Goal: Task Accomplishment & Management: Manage account settings

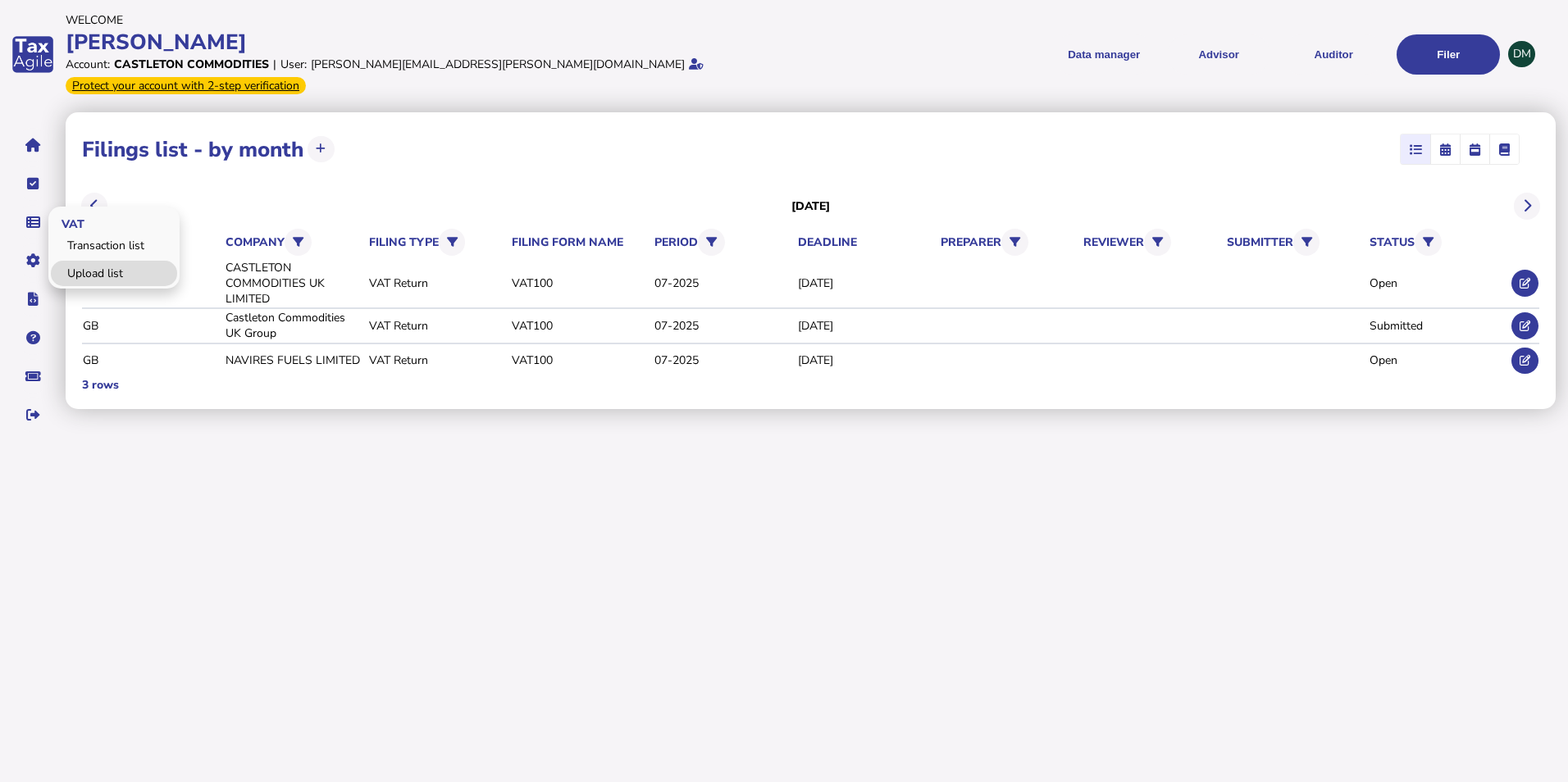
click at [100, 261] on link "Upload list" at bounding box center [113, 273] width 126 height 25
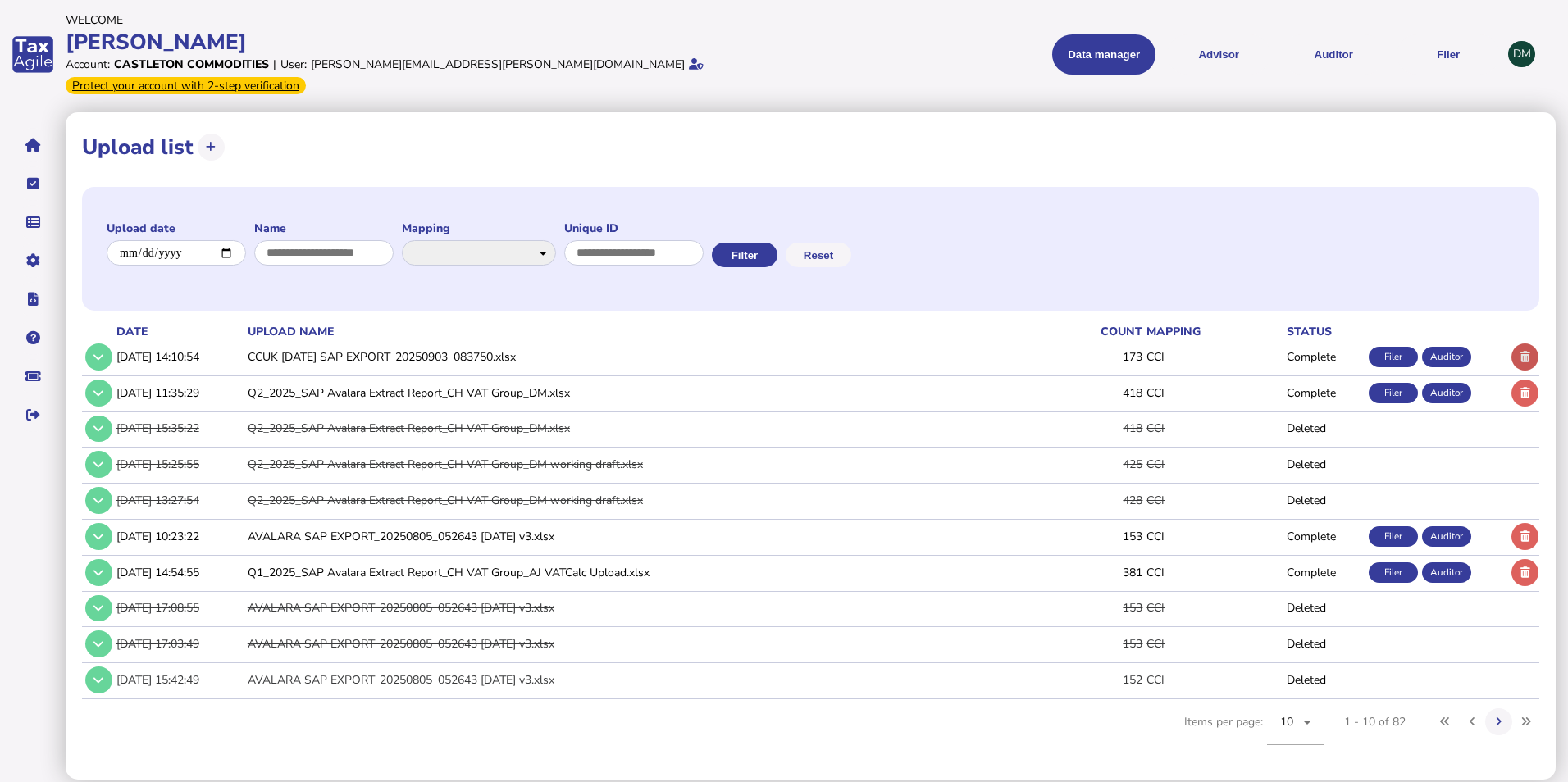
click at [1528, 352] on icon at bounding box center [1525, 357] width 10 height 11
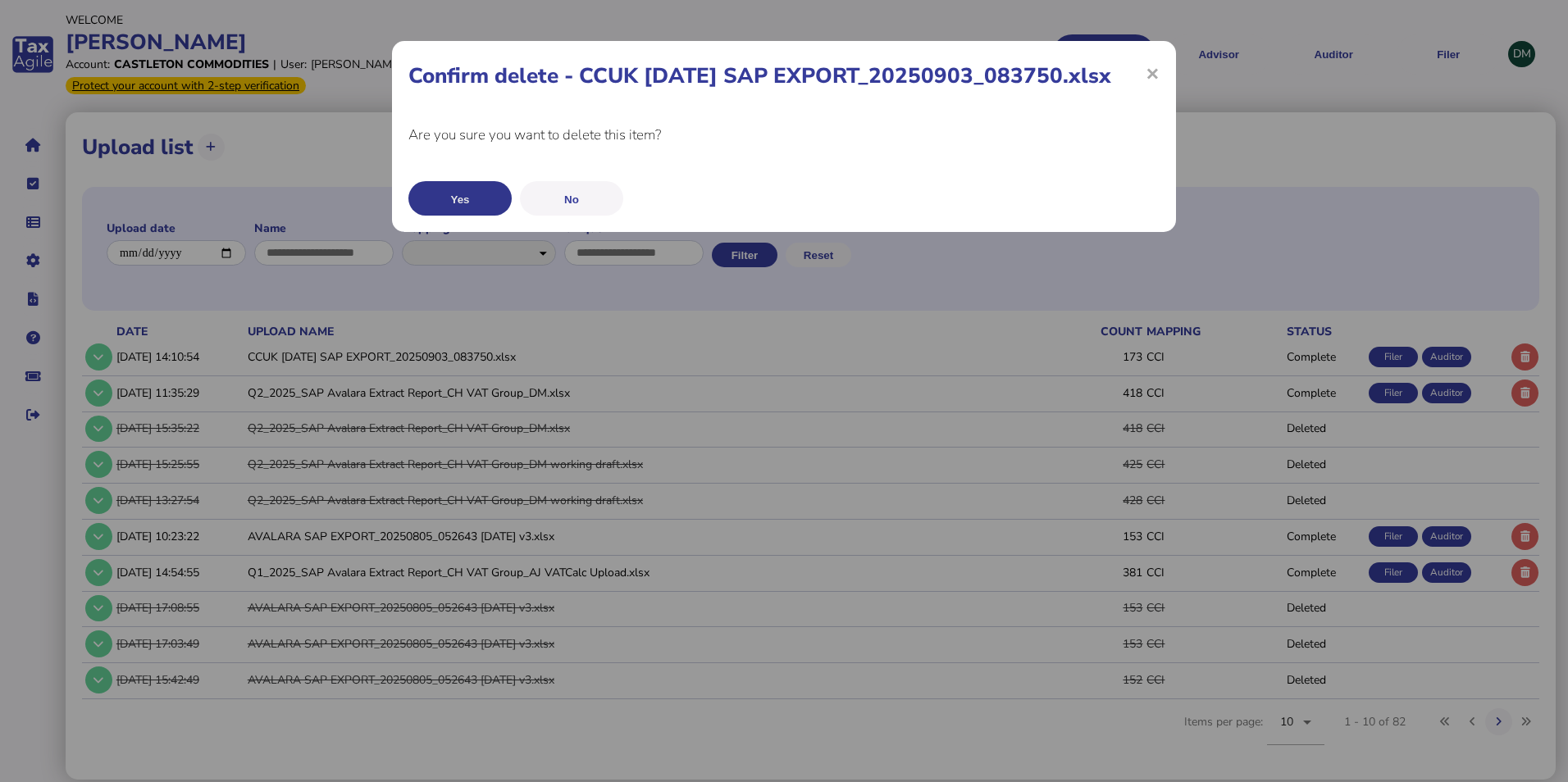
click at [474, 192] on button "Yes" at bounding box center [460, 198] width 104 height 35
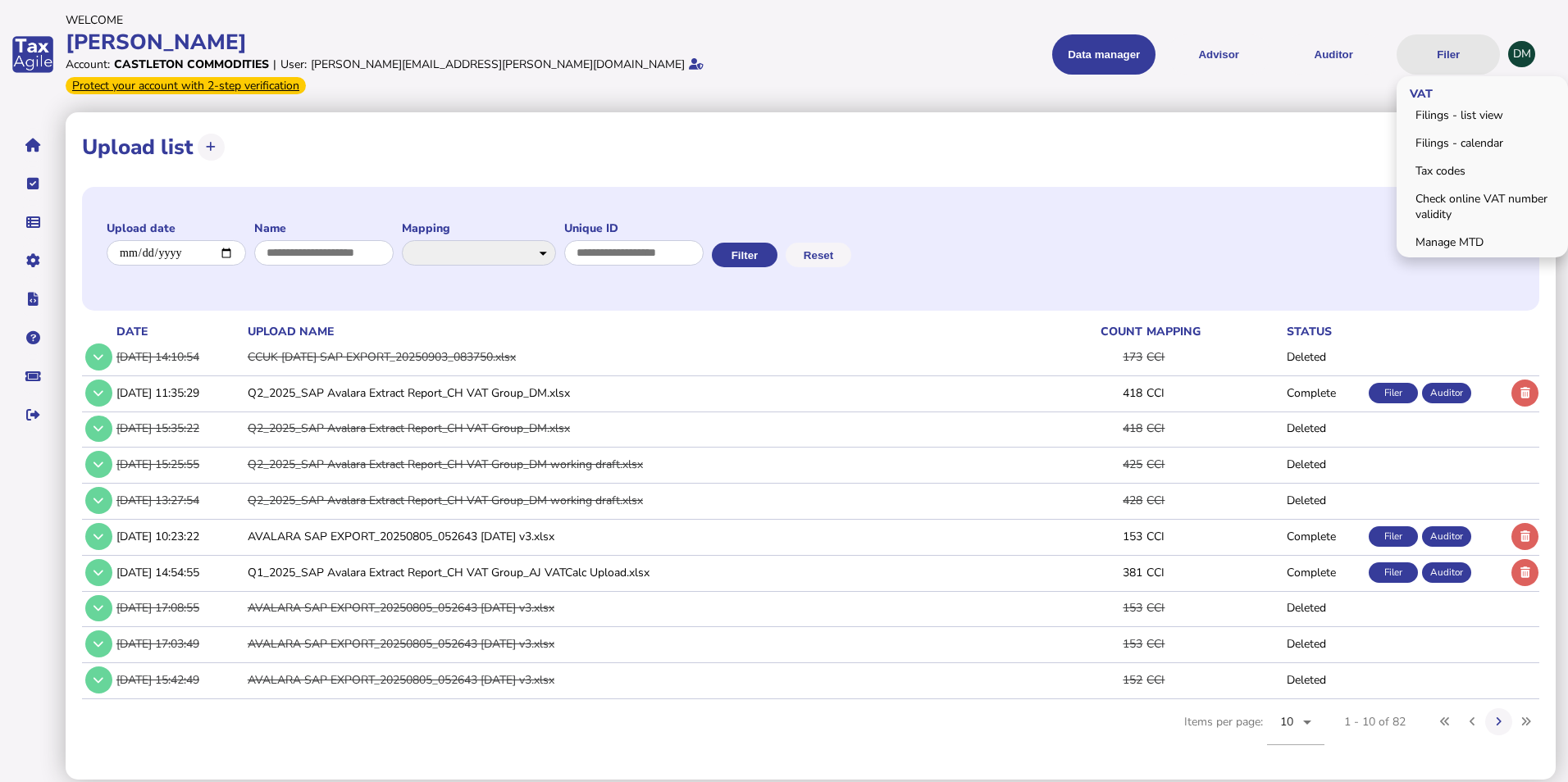
click at [1465, 35] on button "Filer" at bounding box center [1448, 54] width 104 height 40
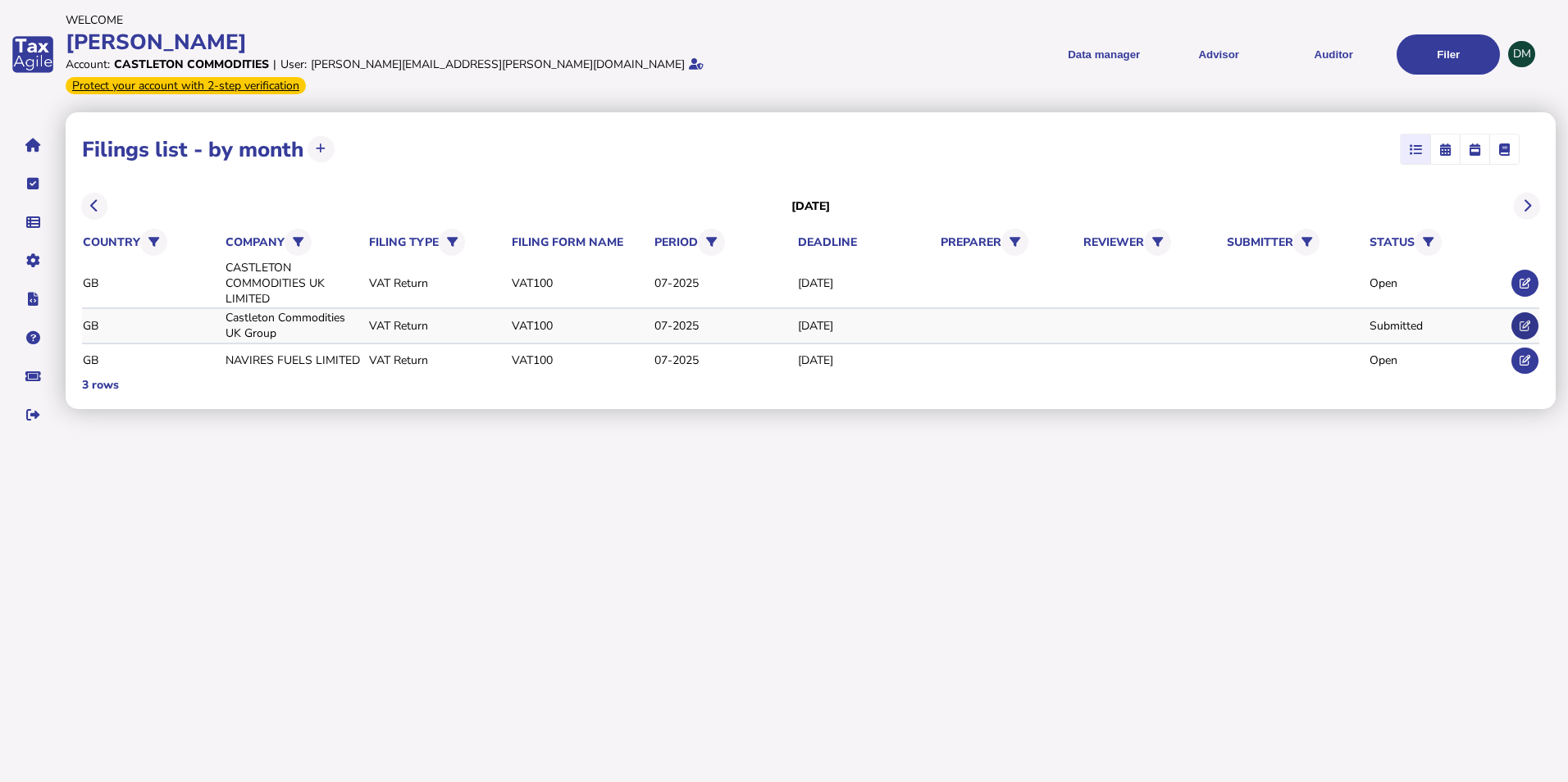
click at [1533, 312] on button at bounding box center [1525, 326] width 27 height 27
